Goal: Task Accomplishment & Management: Complete application form

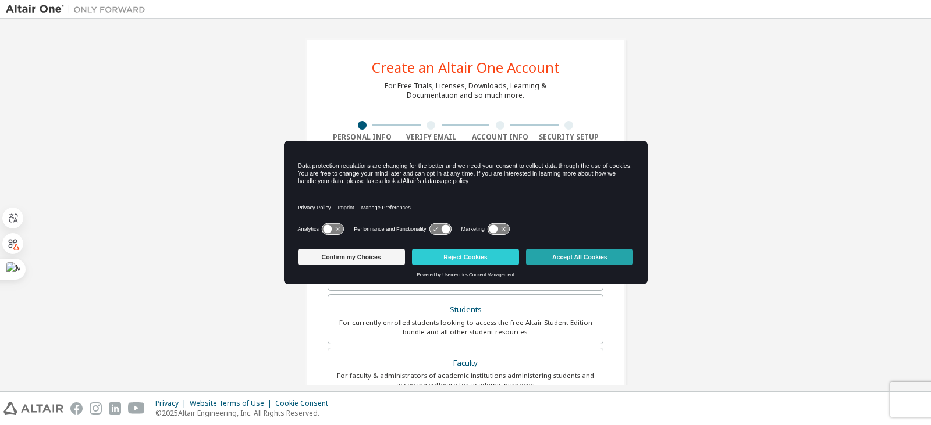
click at [557, 260] on button "Accept All Cookies" at bounding box center [579, 257] width 107 height 16
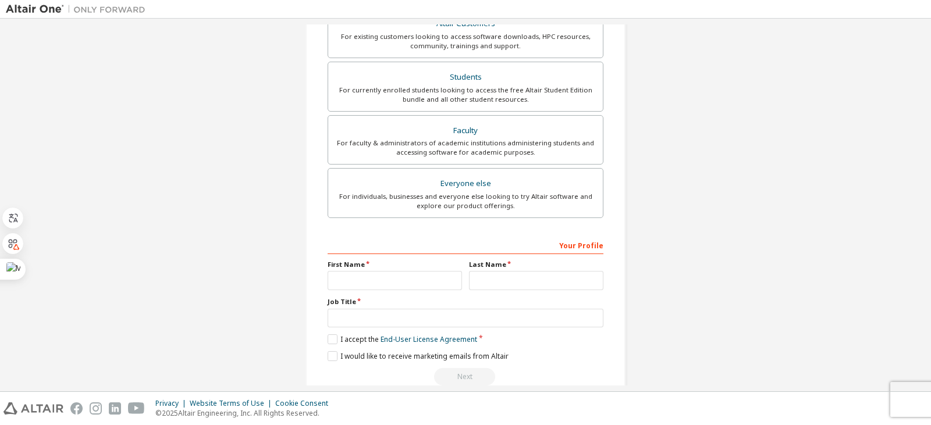
scroll to position [255, 0]
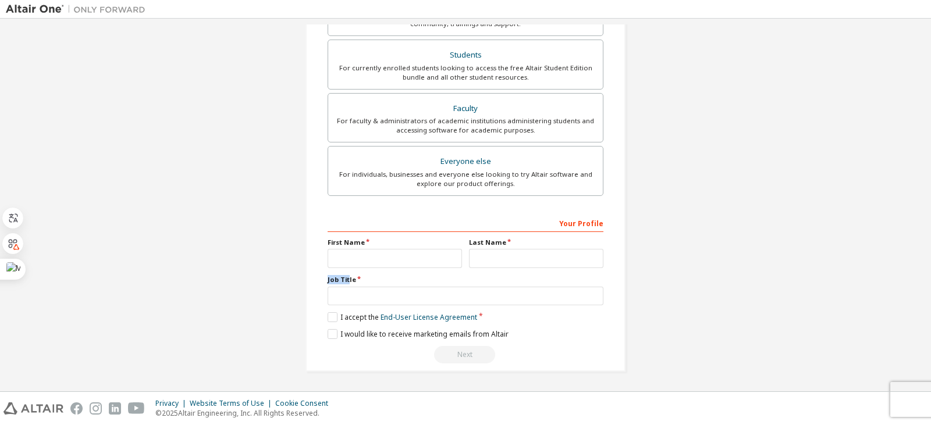
drag, startPoint x: 326, startPoint y: 277, endPoint x: 345, endPoint y: 277, distance: 19.2
click at [345, 277] on label "Job Title" at bounding box center [465, 279] width 276 height 9
click at [330, 277] on label "Job Title" at bounding box center [465, 279] width 276 height 9
drag, startPoint x: 326, startPoint y: 280, endPoint x: 356, endPoint y: 279, distance: 30.3
click at [356, 279] on label "Job Title" at bounding box center [465, 279] width 276 height 9
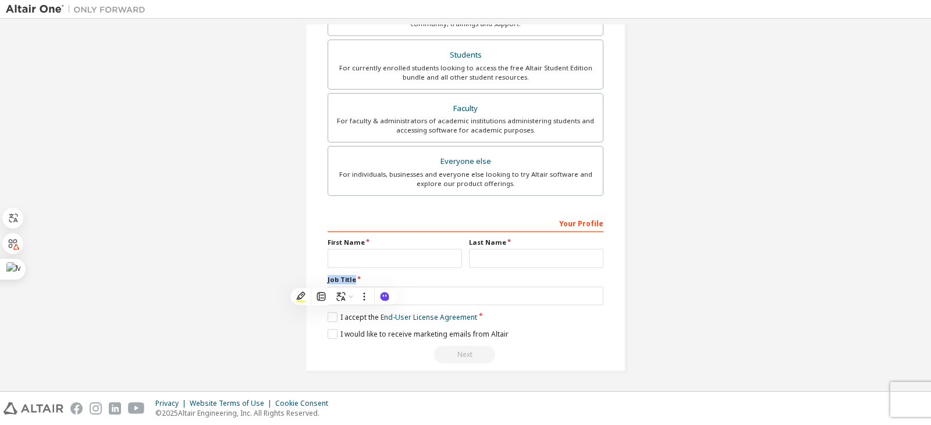
copy label "Job Title"
click at [615, 215] on div "Create an Altair One Account For Free Trials, Licenses, Downloads, Learning & D…" at bounding box center [465, 78] width 320 height 588
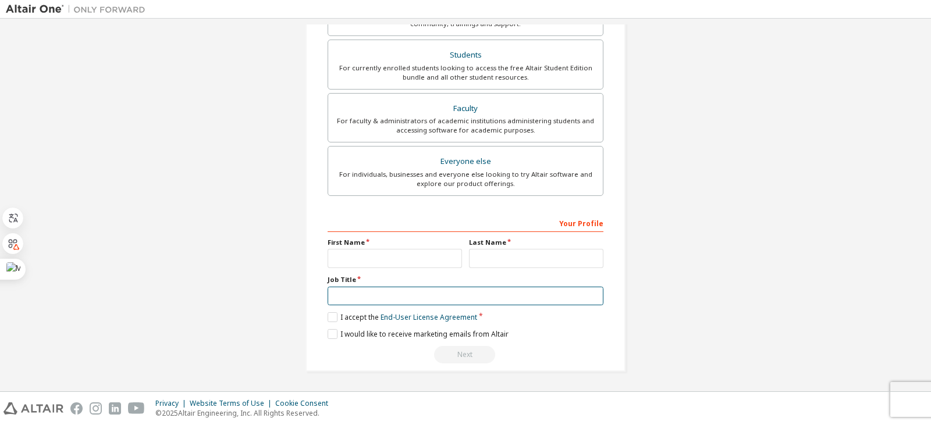
click at [425, 288] on input "text" at bounding box center [465, 296] width 276 height 19
click at [650, 200] on div "Create an Altair One Account For Free Trials, Licenses, Downloads, Learning & D…" at bounding box center [465, 78] width 919 height 616
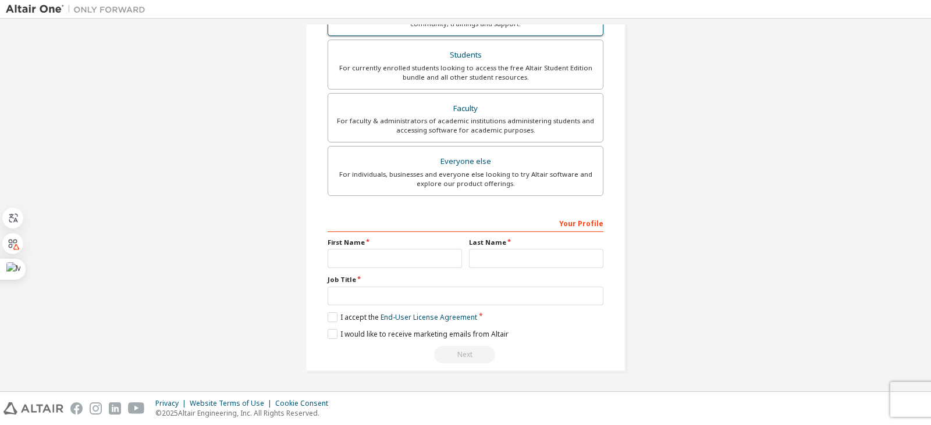
scroll to position [99, 0]
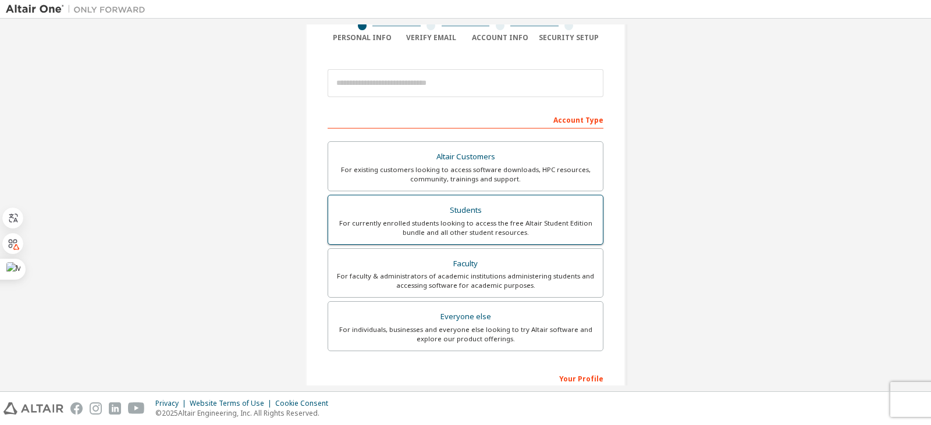
click at [479, 221] on div "For currently enrolled students looking to access the free Altair Student Editi…" at bounding box center [465, 228] width 261 height 19
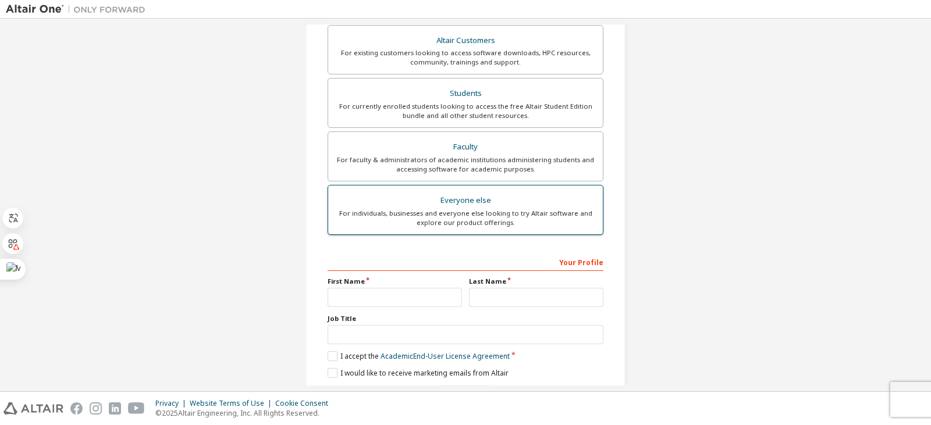
scroll to position [208, 0]
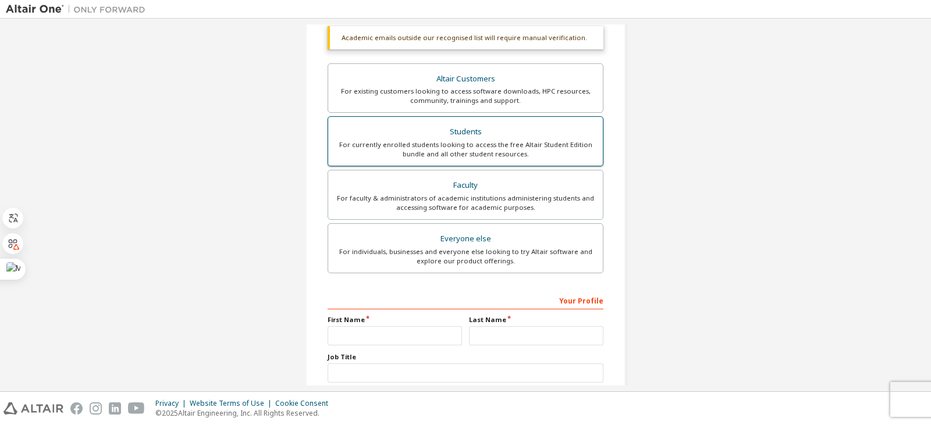
click at [471, 157] on div "For currently enrolled students looking to access the free Altair Student Editi…" at bounding box center [465, 149] width 261 height 19
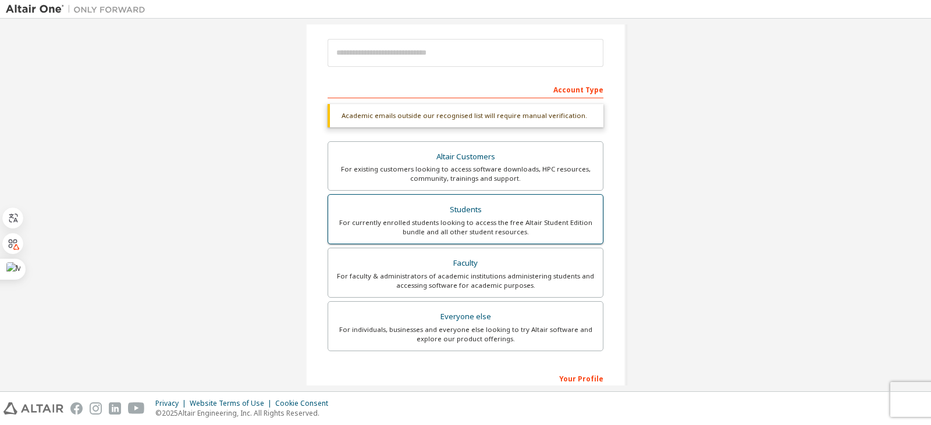
scroll to position [13, 0]
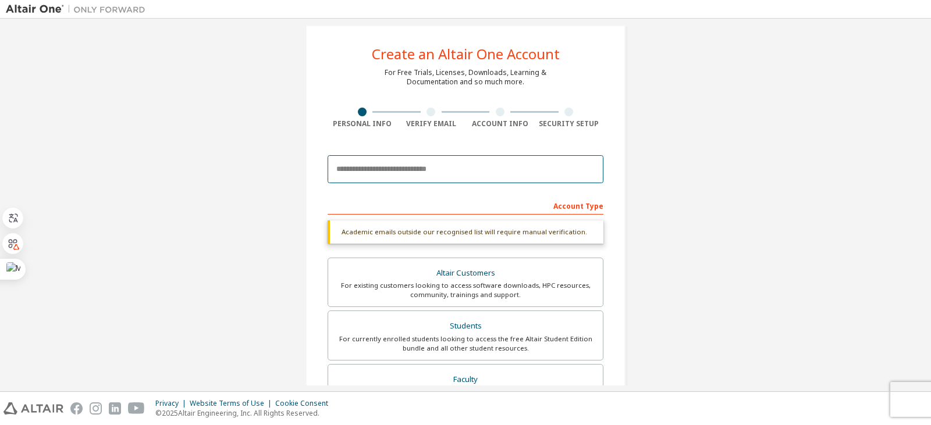
click at [471, 165] on input "email" at bounding box center [465, 169] width 276 height 28
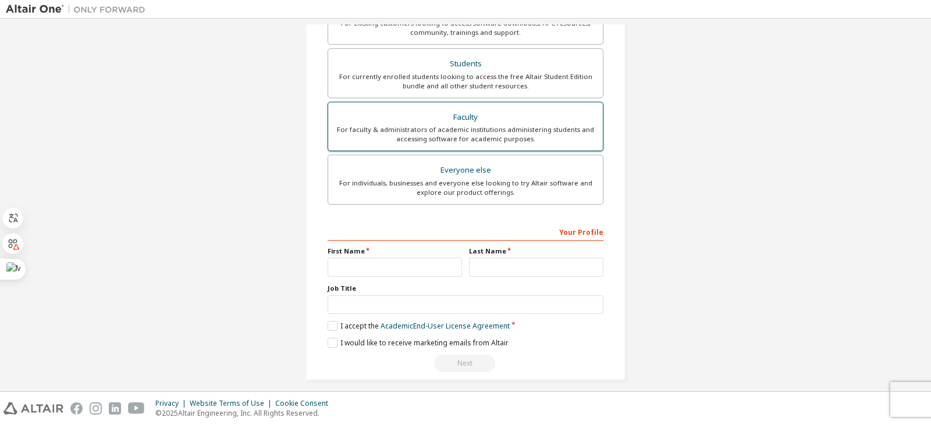
scroll to position [91, 0]
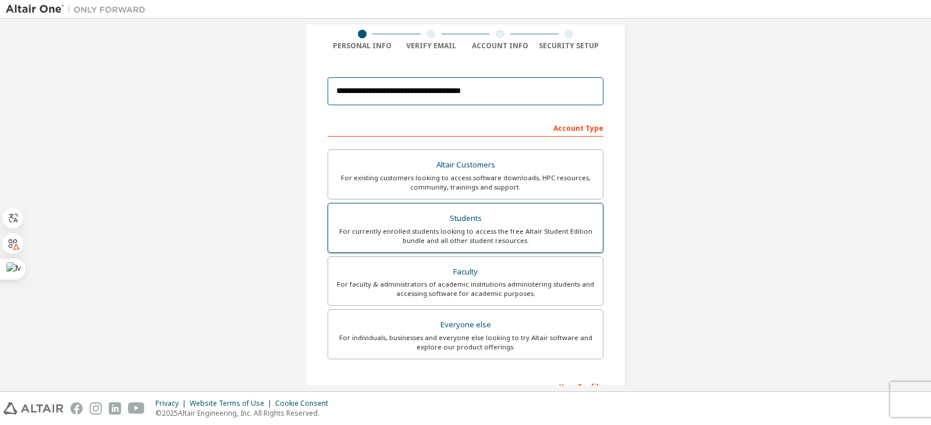
type input "**********"
click at [479, 240] on div "For currently enrolled students looking to access the free Altair Student Editi…" at bounding box center [465, 236] width 261 height 19
drag, startPoint x: 504, startPoint y: 92, endPoint x: 323, endPoint y: 97, distance: 181.6
click at [323, 97] on div "**********" at bounding box center [465, 241] width 320 height 588
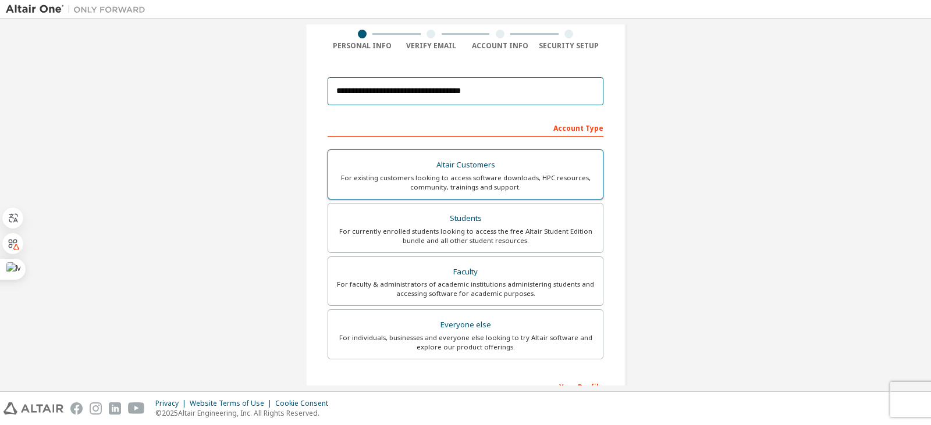
scroll to position [0, 0]
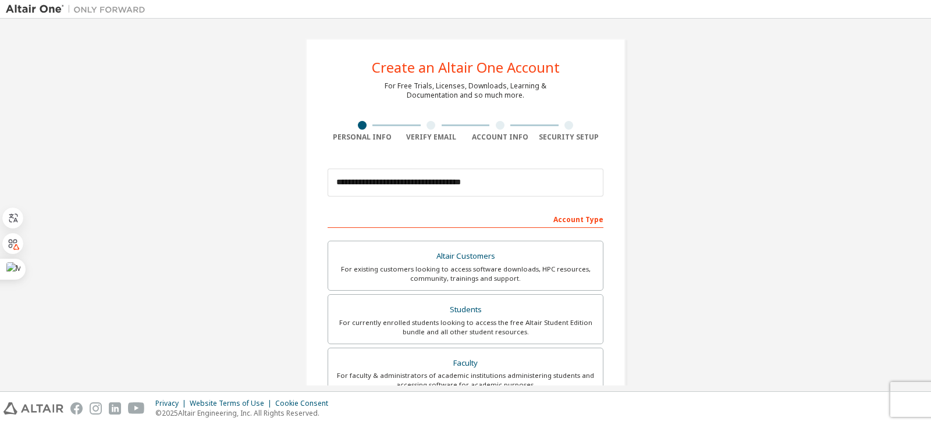
drag, startPoint x: 418, startPoint y: 128, endPoint x: 433, endPoint y: 132, distance: 15.7
click at [421, 128] on div at bounding box center [431, 125] width 69 height 9
click at [433, 133] on div "Verify Email" at bounding box center [431, 137] width 69 height 9
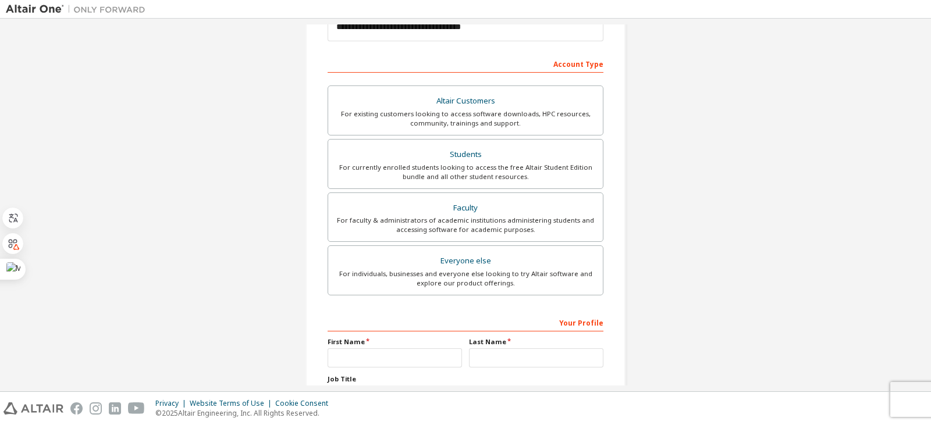
scroll to position [255, 0]
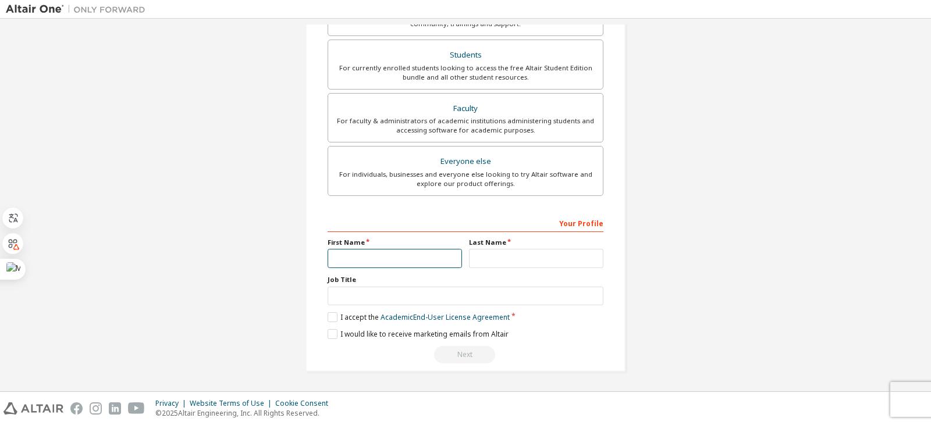
click at [404, 259] on input "text" at bounding box center [394, 258] width 134 height 19
click at [336, 319] on label "I accept the Academic End-User License Agreement" at bounding box center [418, 317] width 182 height 10
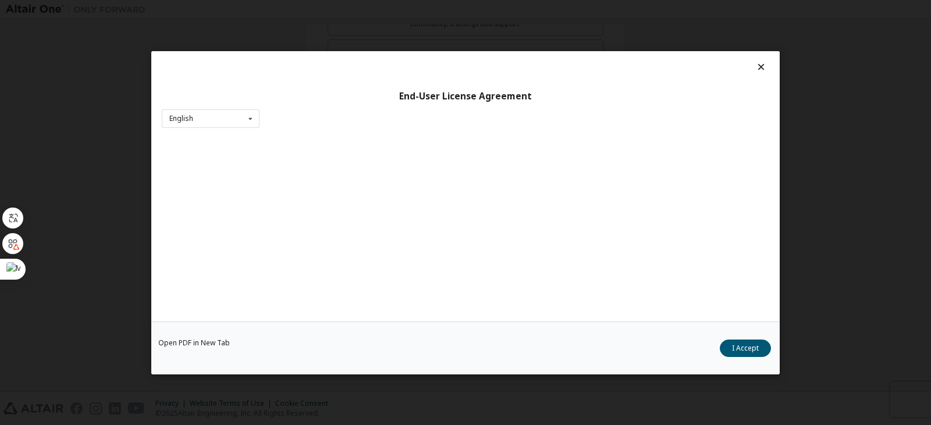
click at [335, 330] on div "Open PDF in New Tab I Accept" at bounding box center [465, 347] width 628 height 53
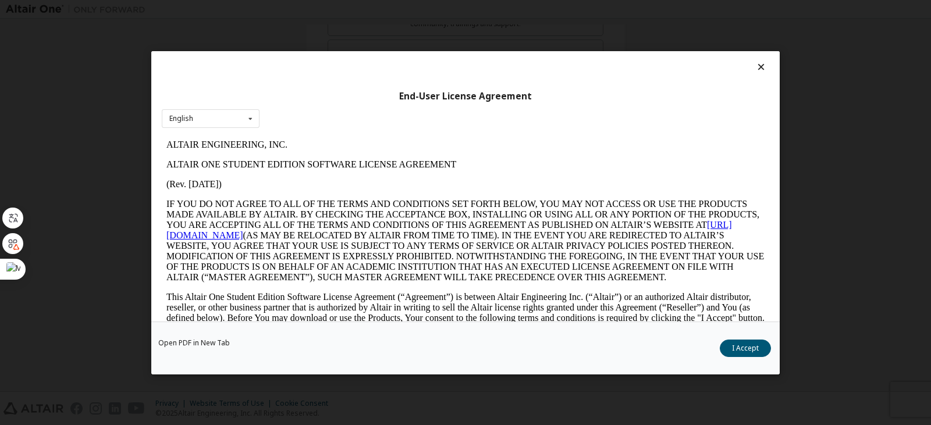
scroll to position [0, 0]
click at [756, 346] on button "I Accept" at bounding box center [745, 347] width 51 height 17
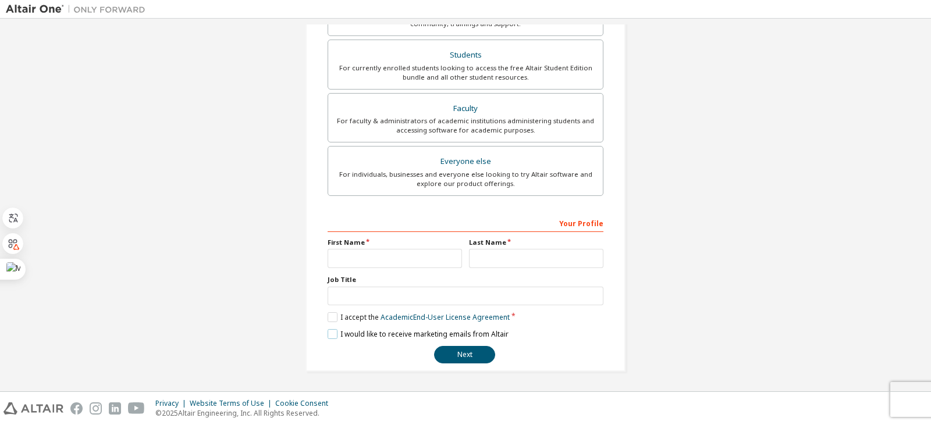
click at [330, 334] on label "I would like to receive marketing emails from Altair" at bounding box center [417, 334] width 181 height 10
click at [451, 356] on button "Next" at bounding box center [464, 354] width 61 height 17
click at [461, 356] on button "Next" at bounding box center [464, 354] width 61 height 17
click at [407, 265] on input "text" at bounding box center [394, 258] width 134 height 19
type input "******"
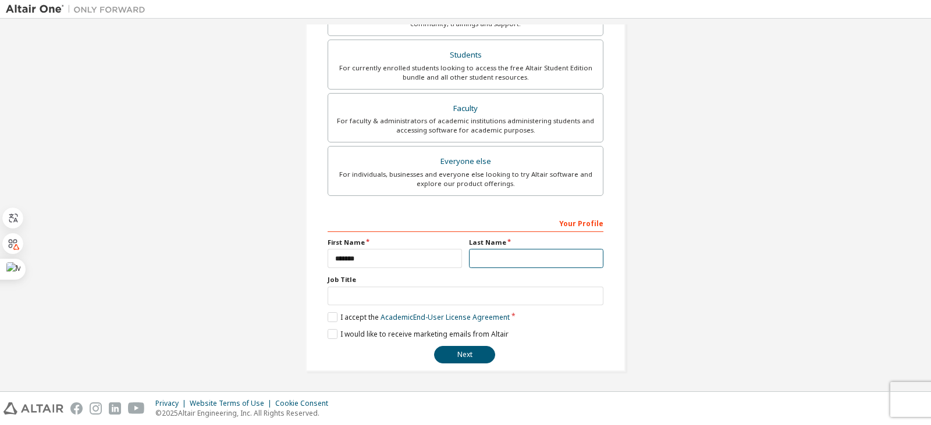
click at [487, 265] on input "text" at bounding box center [536, 258] width 134 height 19
type input "******"
click at [455, 361] on button "Next" at bounding box center [464, 354] width 61 height 17
click at [455, 359] on div "Next" at bounding box center [465, 354] width 276 height 17
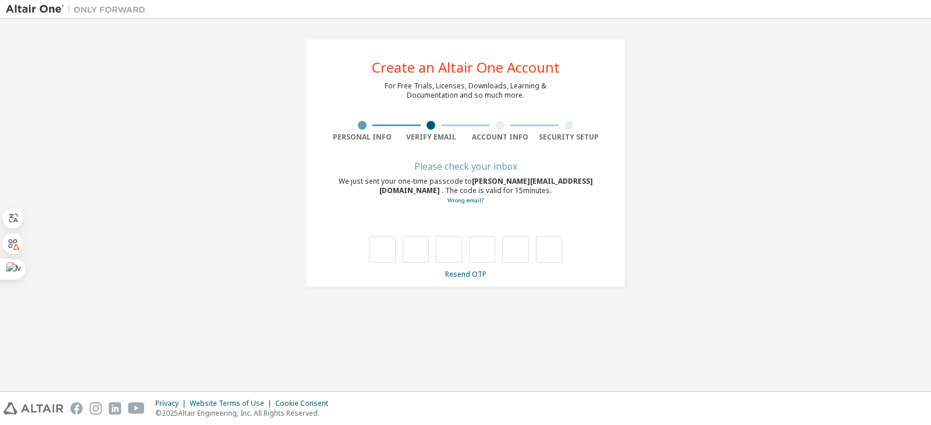
type input "*"
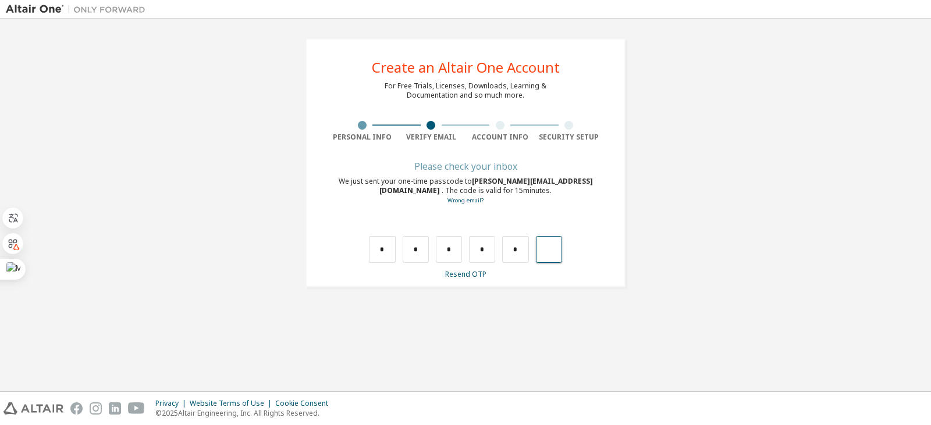
type input "*"
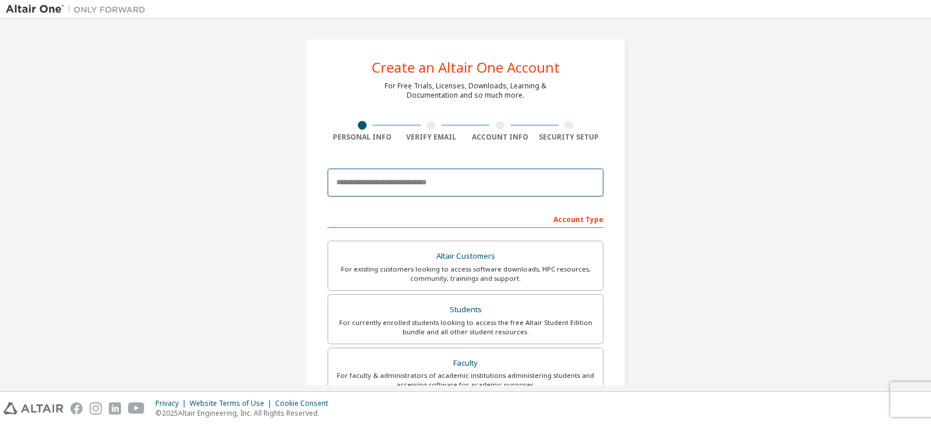
drag, startPoint x: 497, startPoint y: 187, endPoint x: 493, endPoint y: 182, distance: 6.6
click at [497, 187] on input "email" at bounding box center [465, 183] width 276 height 28
type input "**********"
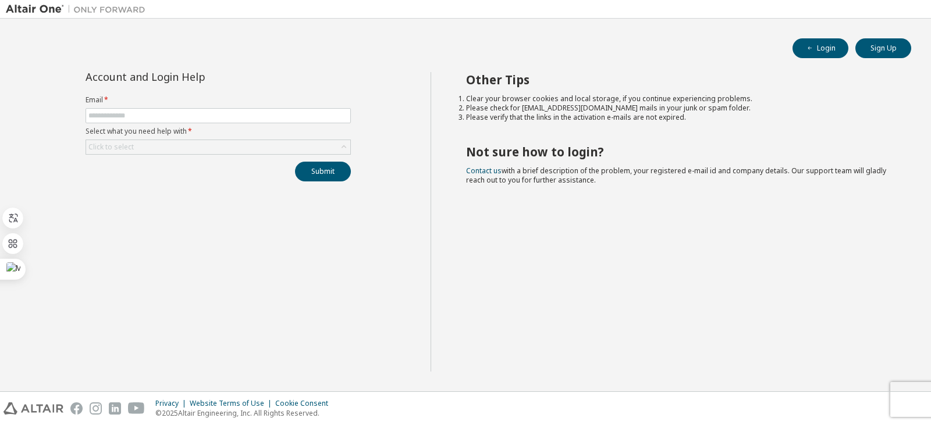
click at [290, 127] on label "Select what you need help with *" at bounding box center [218, 131] width 265 height 9
click at [290, 119] on input "text" at bounding box center [217, 115] width 259 height 9
type input "**********"
click at [225, 154] on div "Click to select" at bounding box center [218, 147] width 265 height 15
click at [223, 152] on div "Click to select" at bounding box center [218, 147] width 264 height 14
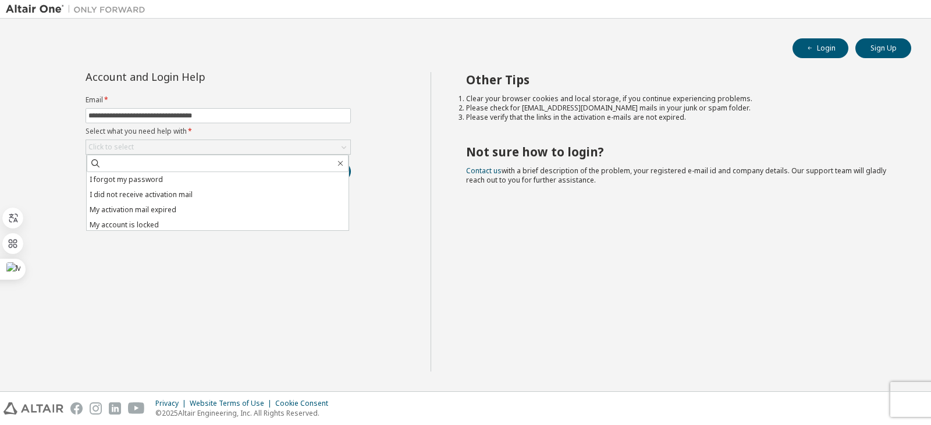
click at [282, 69] on div "**********" at bounding box center [465, 204] width 919 height 361
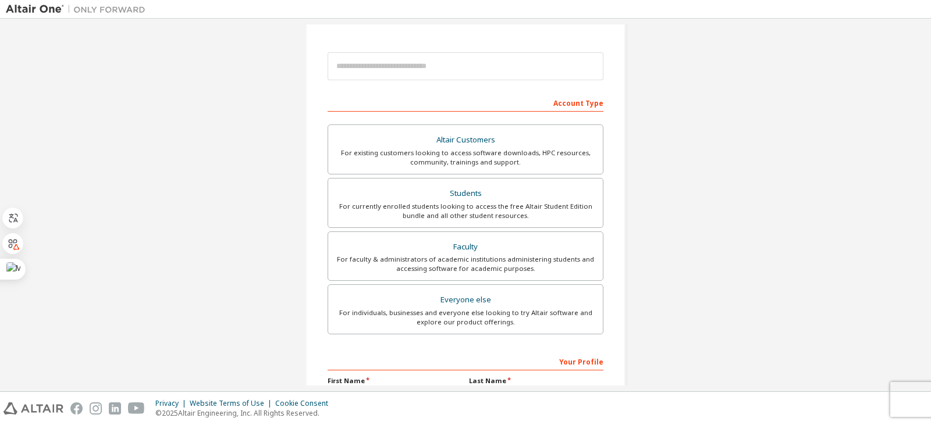
scroll to position [155, 0]
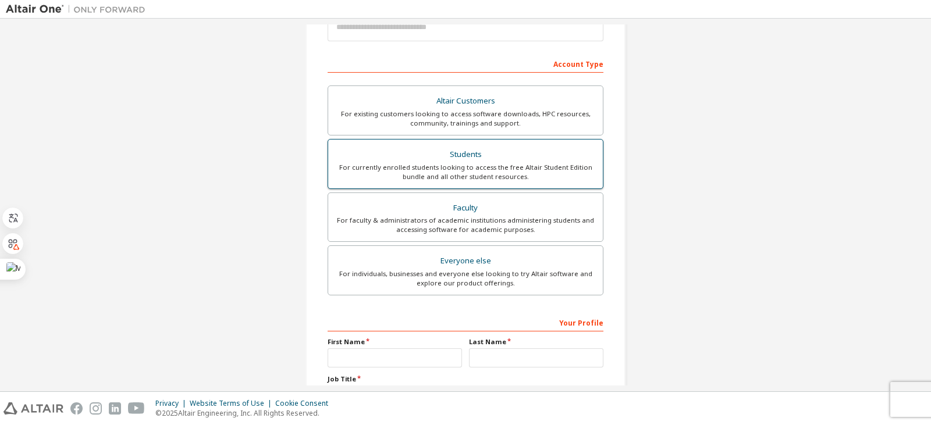
click at [508, 169] on div "For currently enrolled students looking to access the free Altair Student Editi…" at bounding box center [465, 172] width 261 height 19
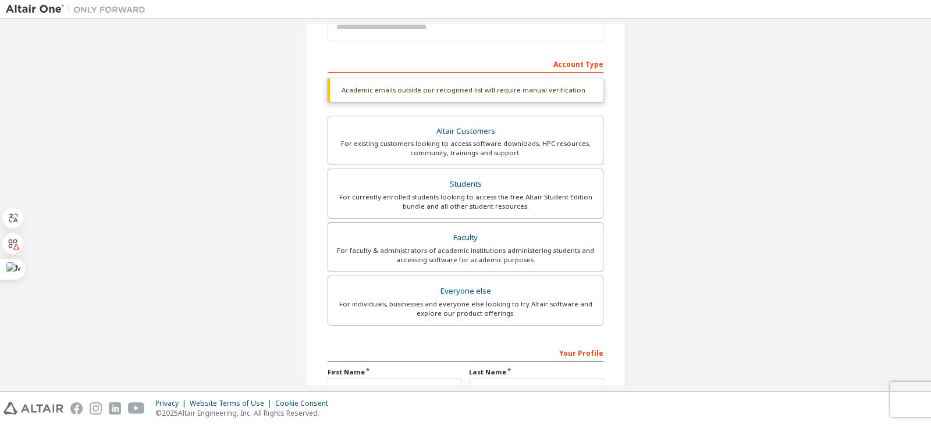
scroll to position [116, 0]
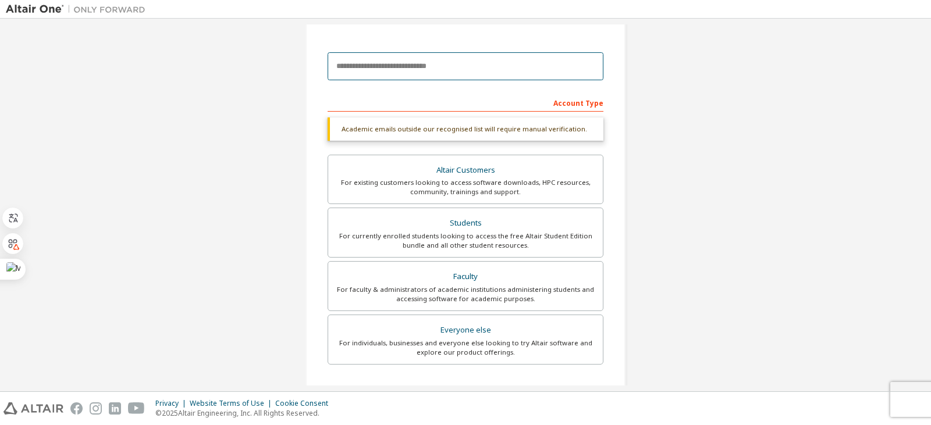
click at [479, 77] on input "email" at bounding box center [465, 66] width 276 height 28
drag, startPoint x: 479, startPoint y: 72, endPoint x: 440, endPoint y: 62, distance: 40.8
click at [440, 62] on input "email" at bounding box center [465, 66] width 276 height 28
type input "**********"
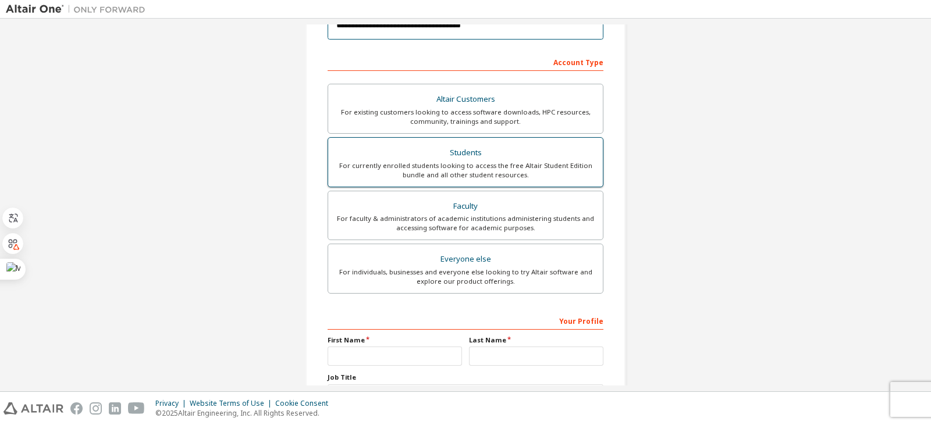
scroll to position [292, 0]
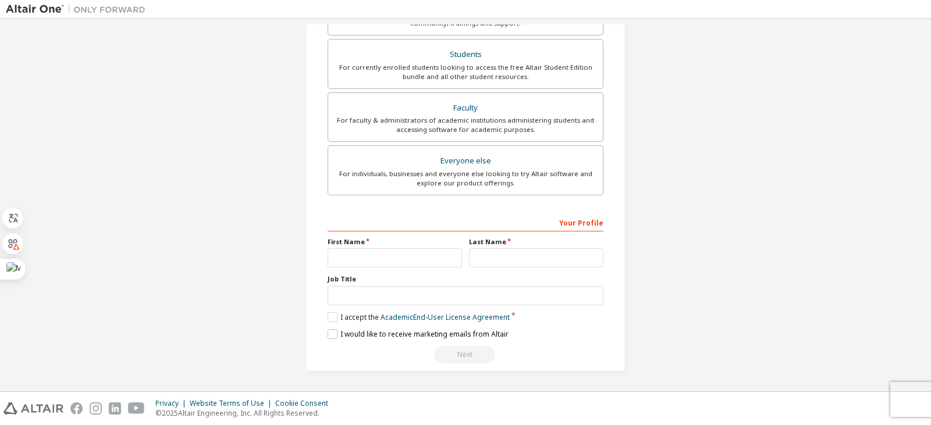
click at [327, 334] on label "I would like to receive marketing emails from Altair" at bounding box center [417, 334] width 181 height 10
click at [331, 319] on label "I accept the Academic End-User License Agreement" at bounding box center [418, 317] width 182 height 10
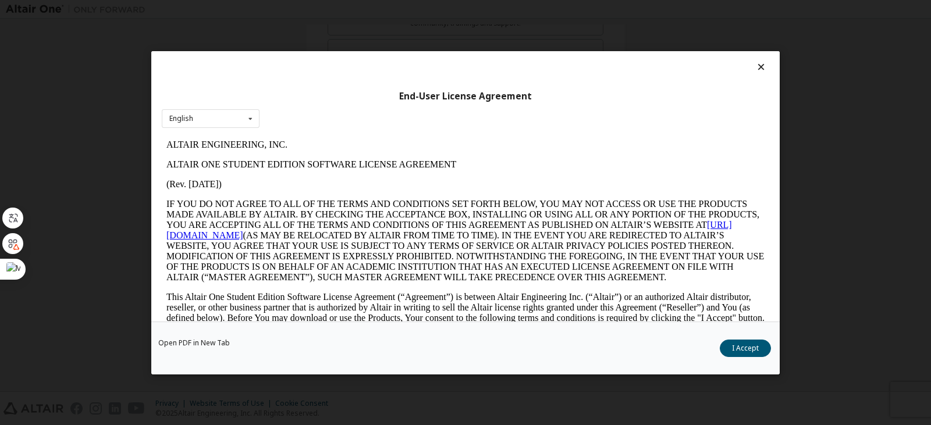
scroll to position [0, 0]
click at [749, 340] on button "I Accept" at bounding box center [745, 347] width 51 height 17
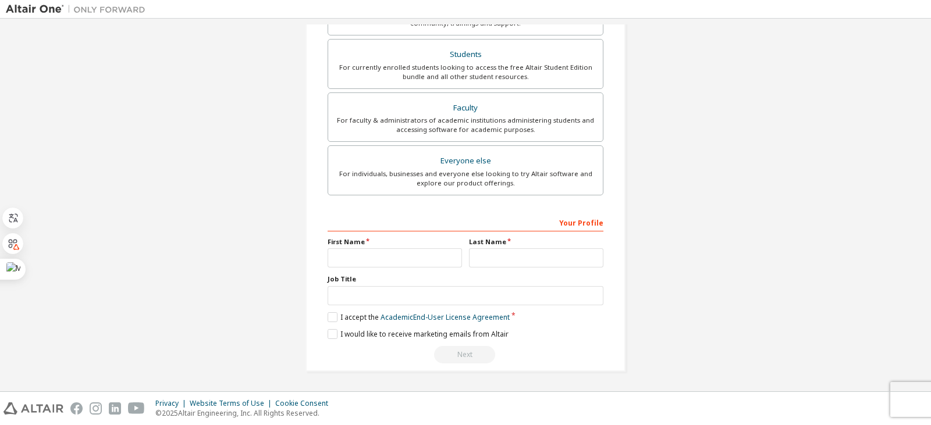
drag, startPoint x: 398, startPoint y: 268, endPoint x: 401, endPoint y: 262, distance: 6.5
click at [400, 265] on div "**********" at bounding box center [465, 288] width 276 height 151
click at [403, 258] on input "text" at bounding box center [394, 257] width 134 height 19
type input "******"
click at [501, 257] on input "text" at bounding box center [536, 257] width 134 height 19
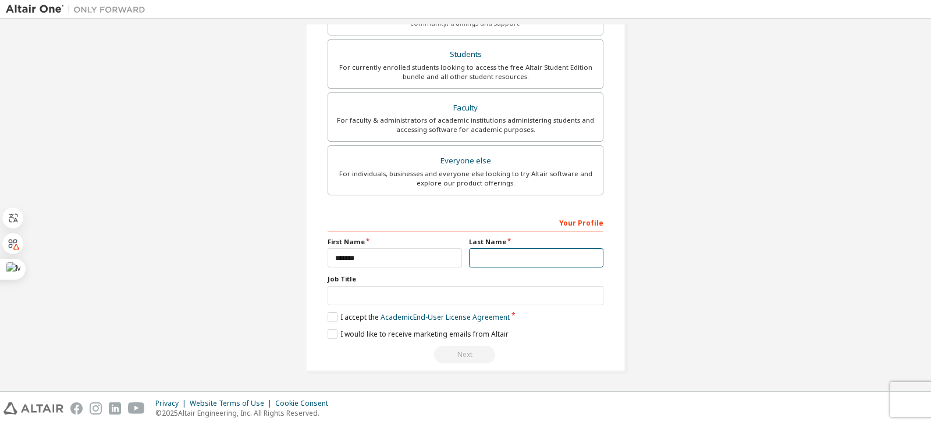
type input "******"
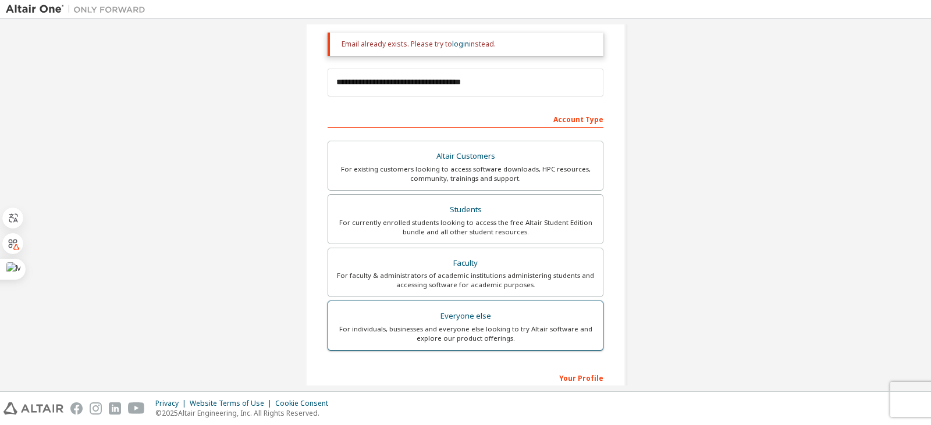
scroll to position [20, 0]
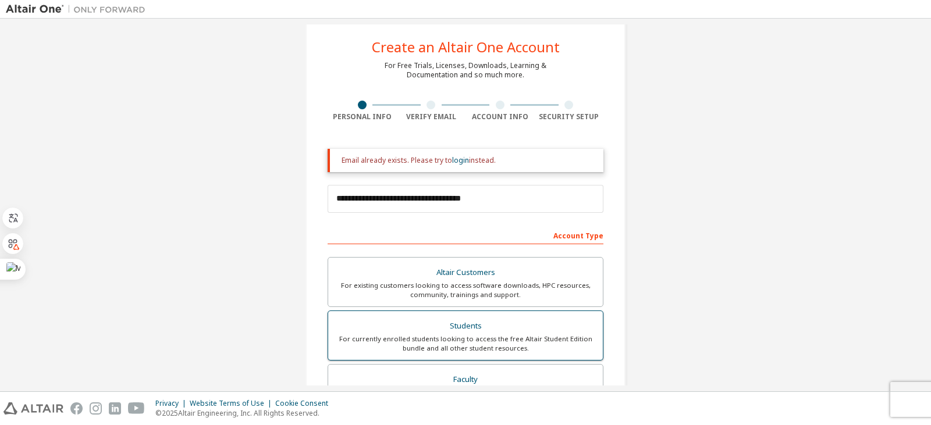
click at [486, 334] on div "For currently enrolled students looking to access the free Altair Student Editi…" at bounding box center [465, 343] width 261 height 19
drag, startPoint x: 340, startPoint y: 158, endPoint x: 502, endPoint y: 155, distance: 161.7
click at [502, 155] on div "Email already exists. Please try to login instead." at bounding box center [465, 160] width 276 height 23
click at [500, 162] on div "Email already exists. Please try to login instead." at bounding box center [467, 160] width 252 height 9
click at [461, 169] on div "Email already exists. Please try to login instead." at bounding box center [465, 160] width 276 height 23
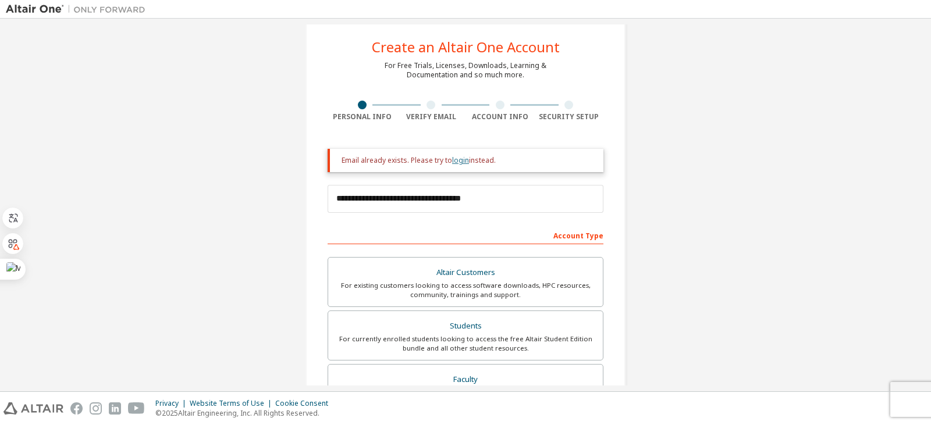
click at [459, 164] on link "login" at bounding box center [460, 160] width 17 height 10
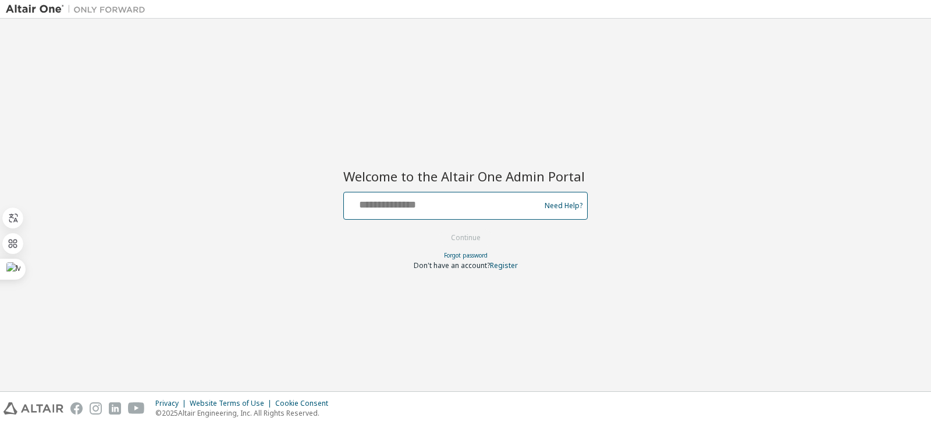
click at [478, 204] on input "text" at bounding box center [443, 203] width 190 height 17
type input "**********"
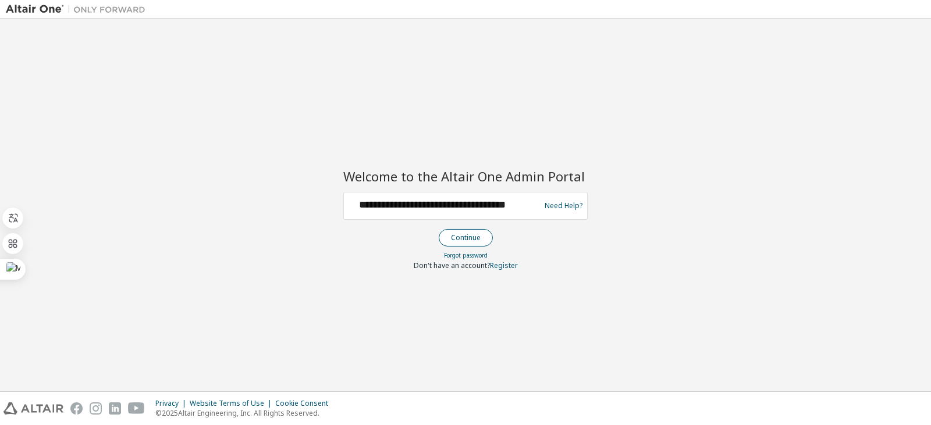
click at [479, 237] on button "Continue" at bounding box center [466, 237] width 54 height 17
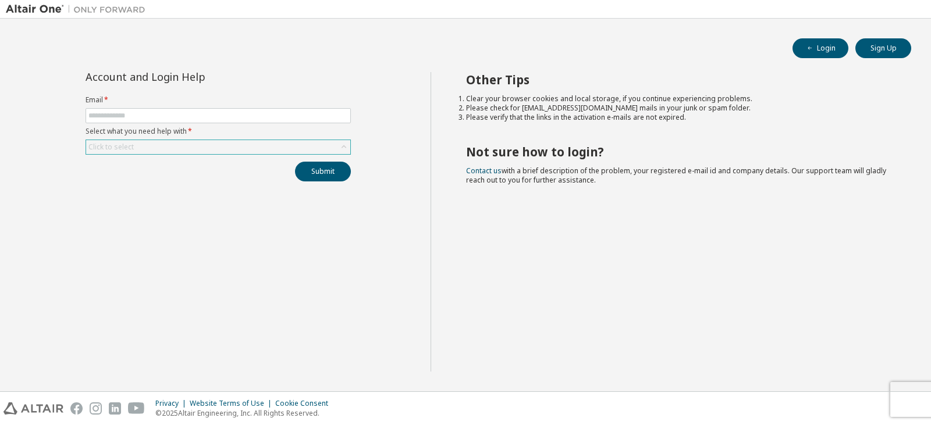
click at [283, 140] on div "Click to select" at bounding box center [218, 147] width 265 height 15
click at [286, 144] on div "Click to select" at bounding box center [218, 147] width 264 height 14
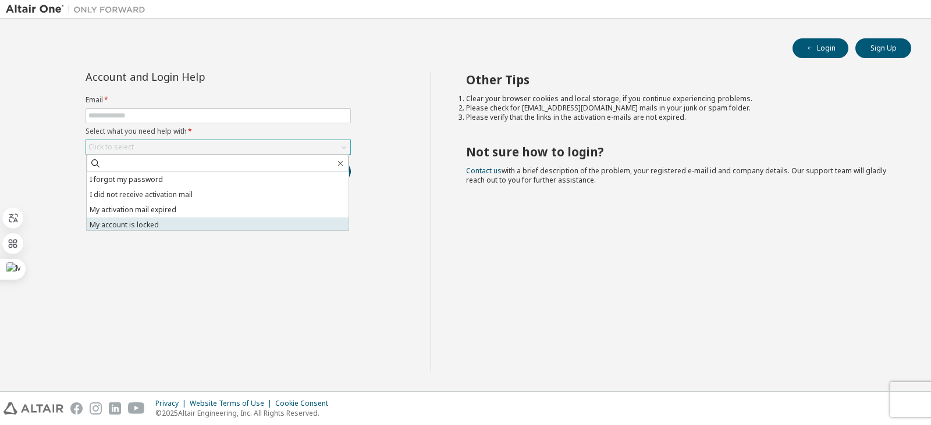
scroll to position [33, 0]
click at [258, 222] on li "I don't know but can't login" at bounding box center [218, 222] width 262 height 15
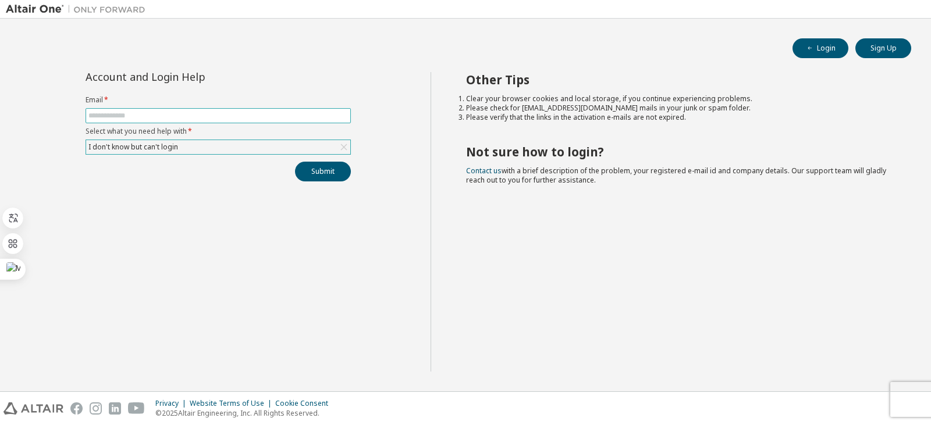
click at [275, 121] on span at bounding box center [218, 115] width 265 height 15
click at [275, 109] on span at bounding box center [218, 115] width 265 height 15
click at [276, 113] on input "text" at bounding box center [217, 115] width 259 height 9
type input "**********"
click at [309, 169] on button "Submit" at bounding box center [323, 172] width 56 height 20
